Goal: Find specific page/section: Find specific page/section

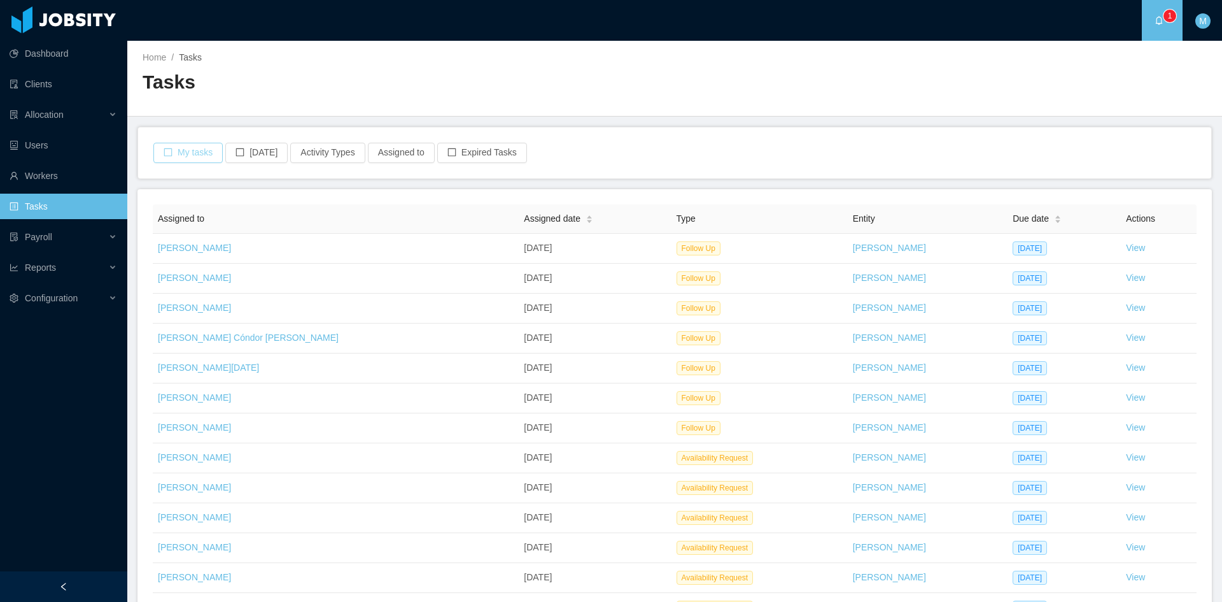
click at [200, 153] on button "My tasks" at bounding box center [187, 153] width 69 height 20
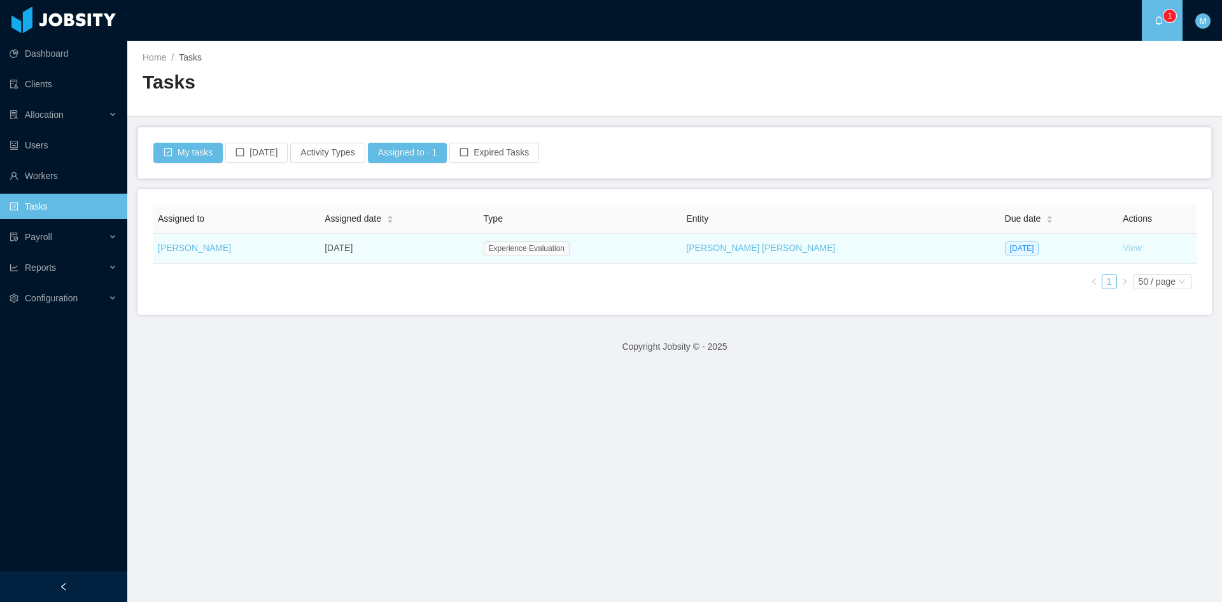
click at [1123, 247] on link "View" at bounding box center [1132, 248] width 19 height 10
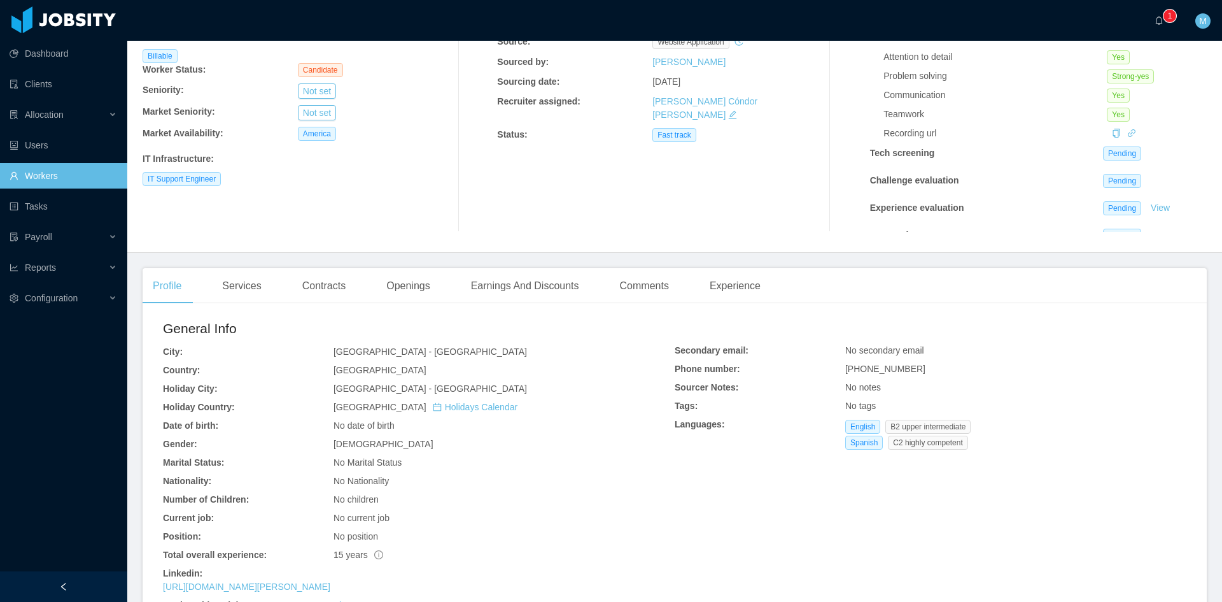
scroll to position [212, 0]
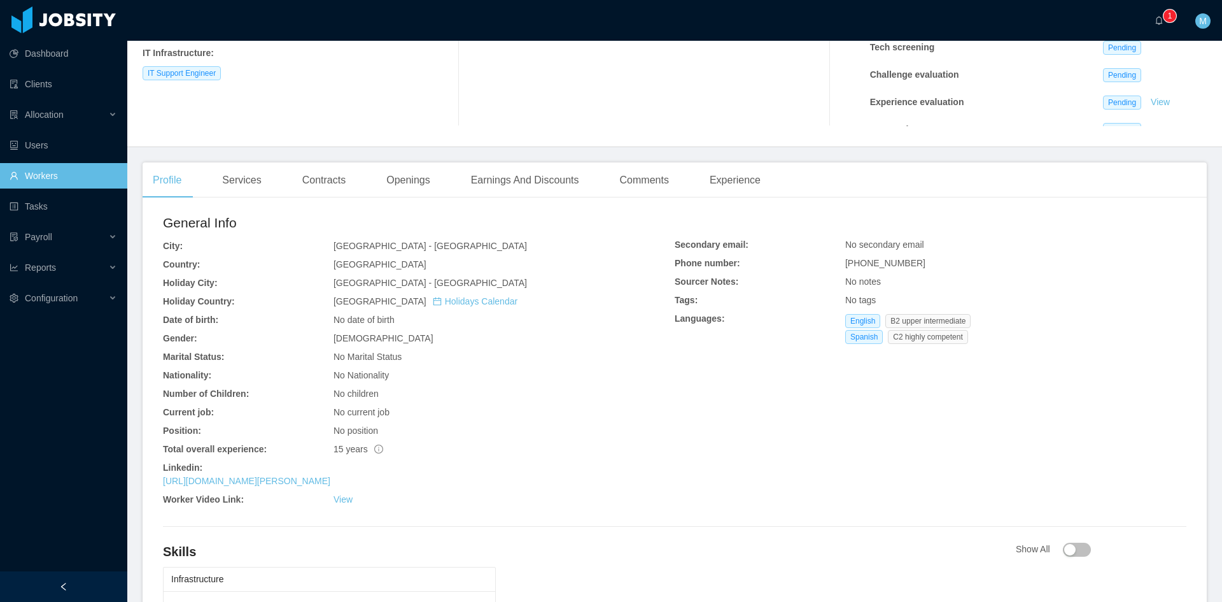
drag, startPoint x: 36, startPoint y: 454, endPoint x: 6, endPoint y: 192, distance: 263.5
click at [36, 452] on div "Dashboard Clients Allocation Users Workers Tasks Payroll Reports Configuration" at bounding box center [63, 270] width 127 height 541
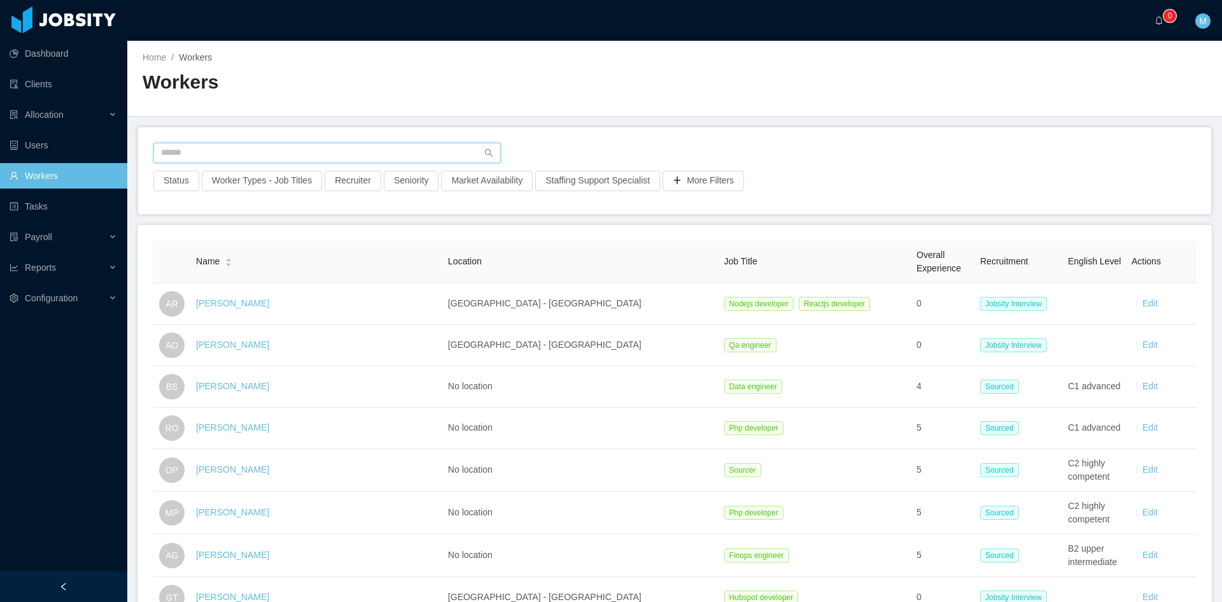
click at [269, 148] on input "text" at bounding box center [327, 153] width 348 height 20
paste input "**********"
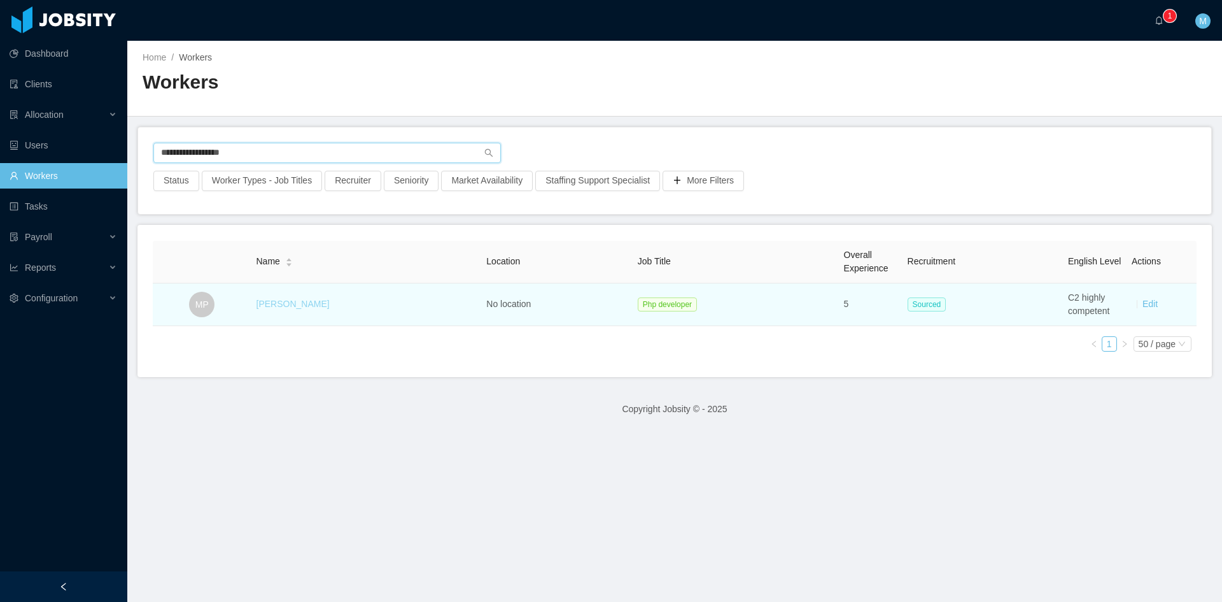
type input "**********"
click at [302, 306] on link "[PERSON_NAME]" at bounding box center [293, 304] width 73 height 10
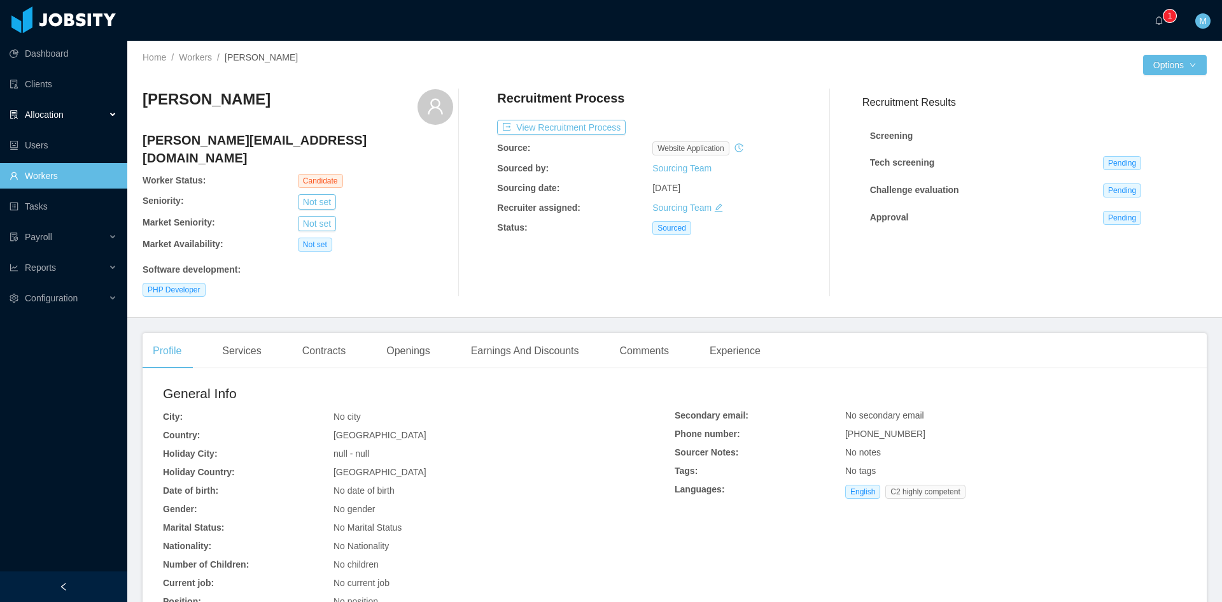
click at [63, 115] on span "Allocation" at bounding box center [44, 115] width 39 height 10
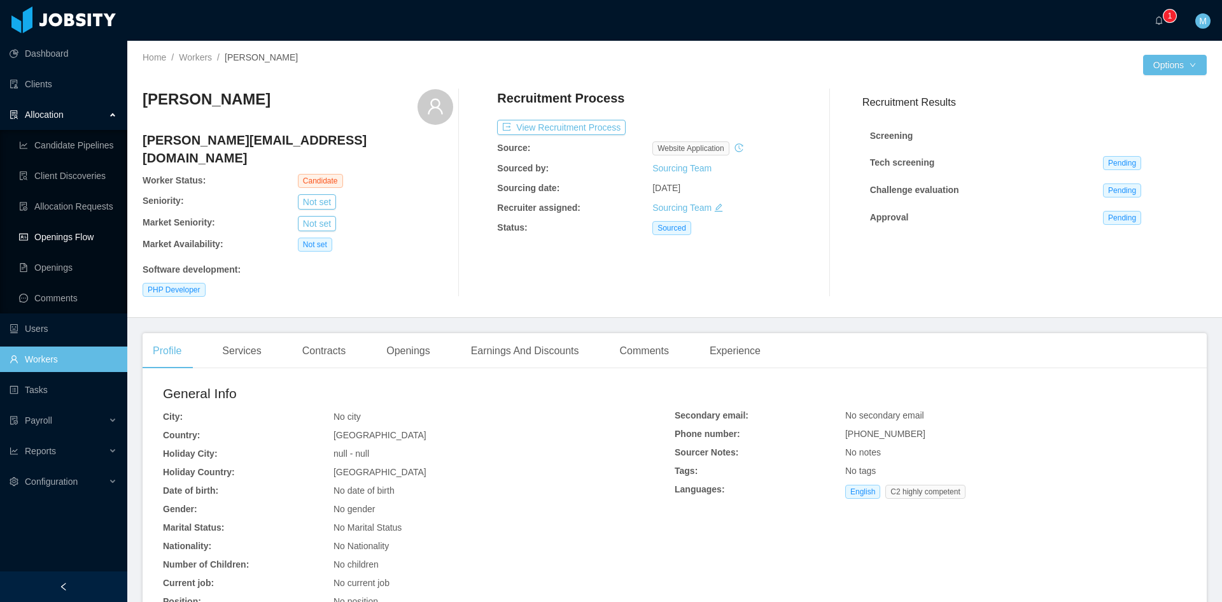
click at [80, 242] on link "Openings Flow" at bounding box center [68, 236] width 98 height 25
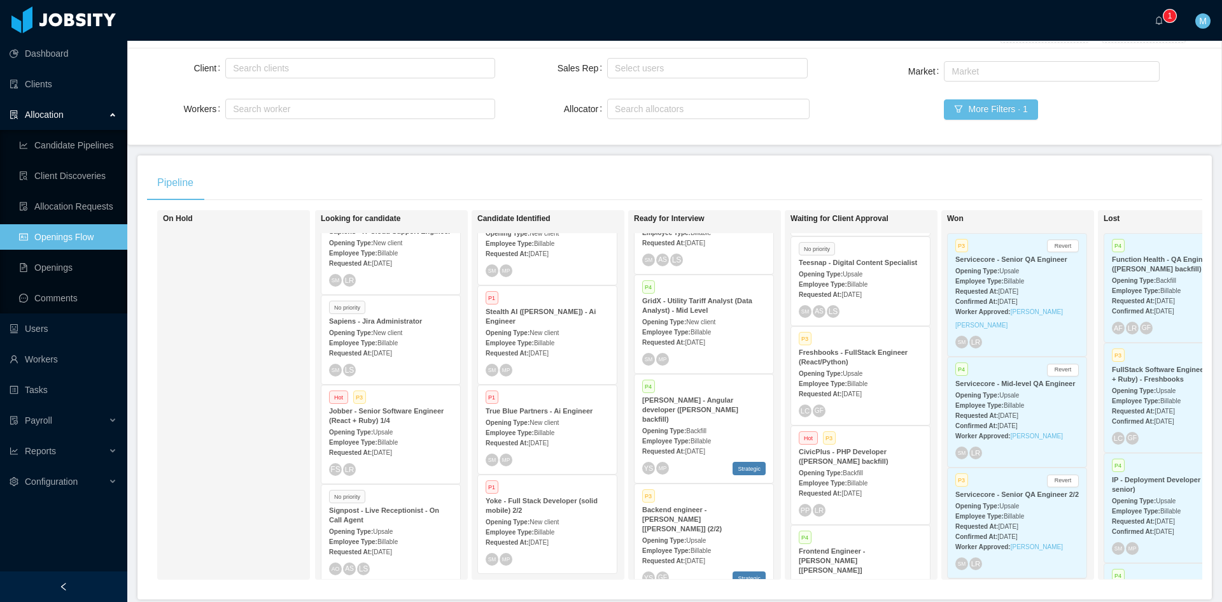
scroll to position [1502, 0]
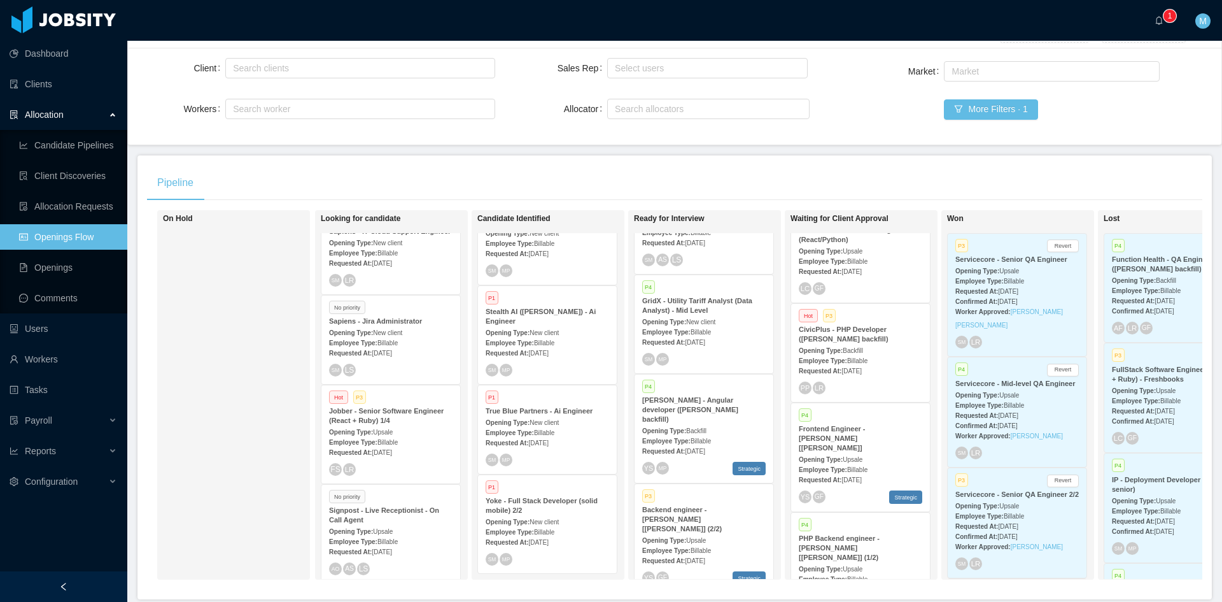
click at [858, 325] on strong "CivicPlus - PHP Developer ([PERSON_NAME] backfill)" at bounding box center [844, 333] width 90 height 17
